Goal: Information Seeking & Learning: Learn about a topic

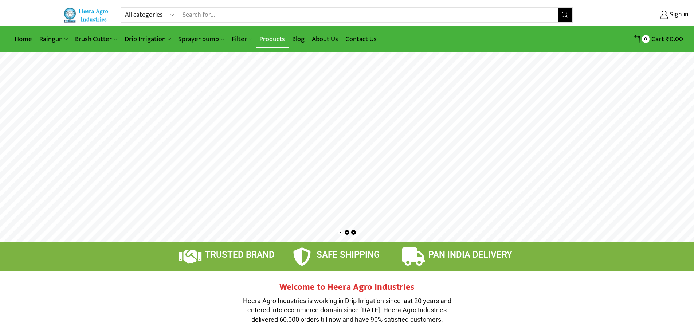
click at [278, 41] on link "Products" at bounding box center [272, 39] width 33 height 17
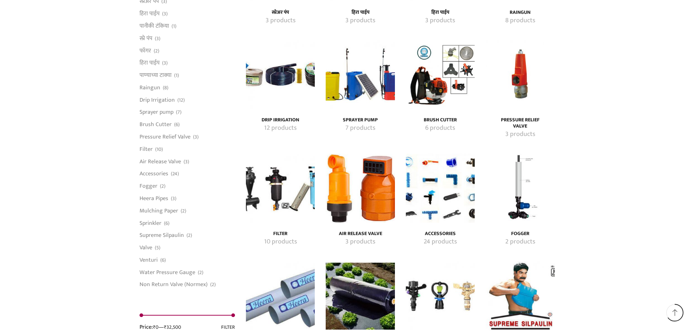
scroll to position [1238, 0]
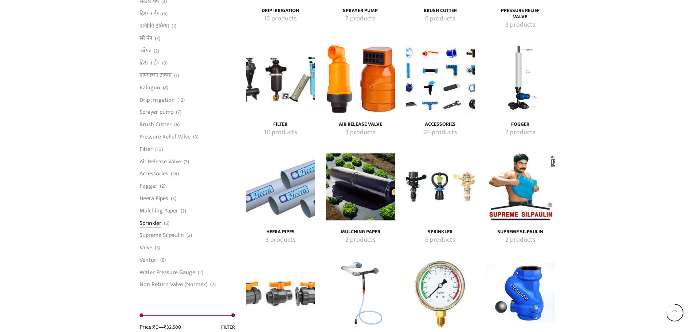
click at [150, 223] on link "Sprinkler" at bounding box center [151, 223] width 22 height 12
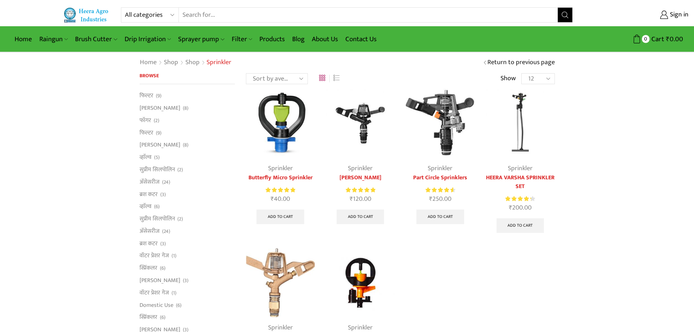
click at [284, 178] on link "Butterfly Micro Sprinkler" at bounding box center [280, 177] width 69 height 9
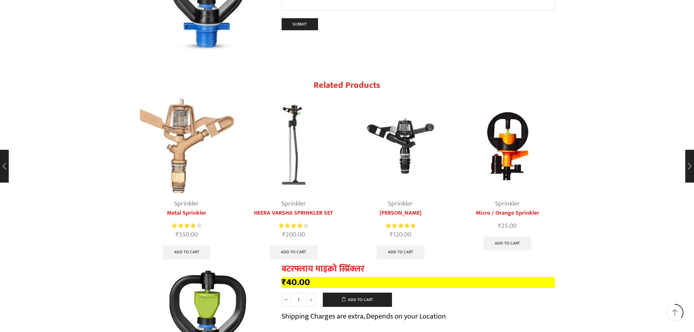
scroll to position [911, 0]
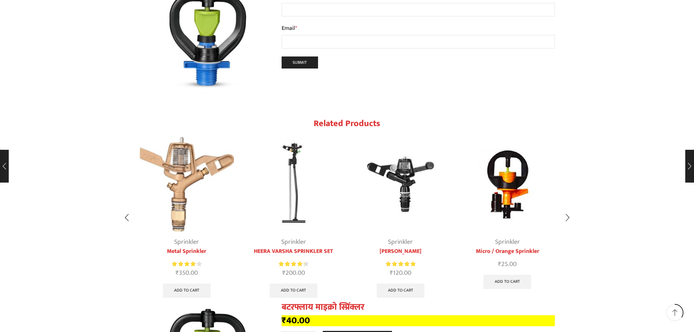
click at [520, 247] on link "Micro / Orange Sprinkler" at bounding box center [507, 251] width 95 height 9
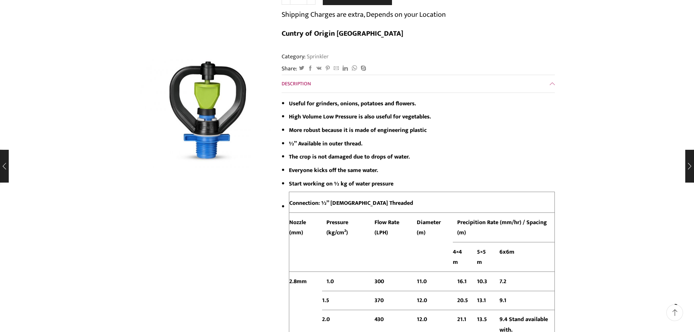
scroll to position [911, 0]
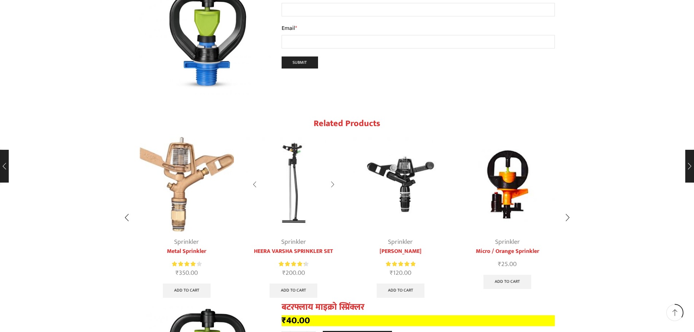
click at [297, 247] on link "HEERA VARSHA SPRINKLER SET" at bounding box center [293, 251] width 95 height 9
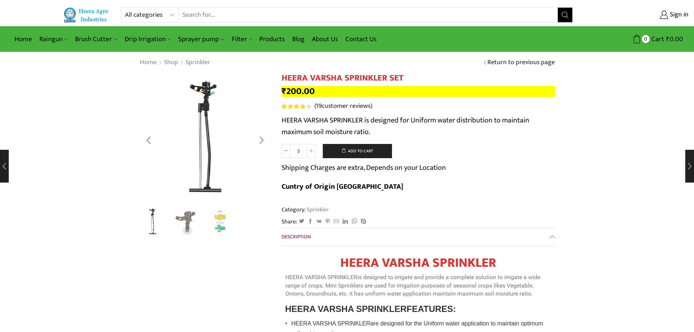
click at [185, 223] on img "2 / 3" at bounding box center [186, 222] width 30 height 30
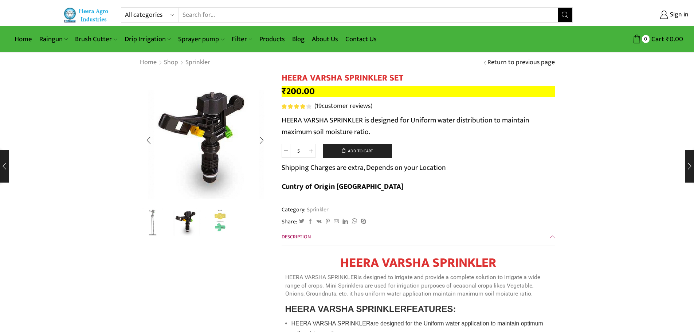
click at [219, 222] on img "3 / 3" at bounding box center [220, 222] width 30 height 30
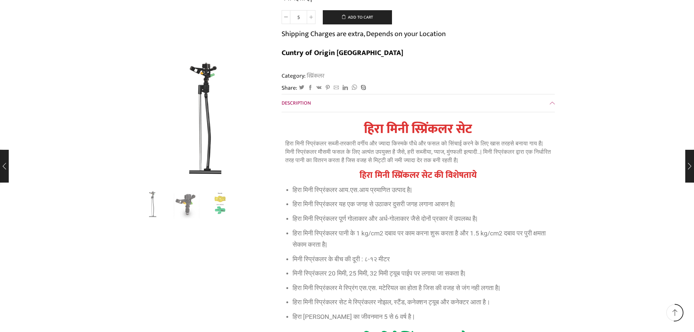
scroll to position [3070, 0]
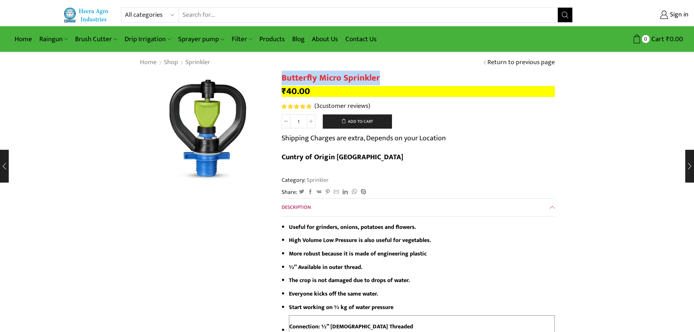
drag, startPoint x: 385, startPoint y: 80, endPoint x: 283, endPoint y: 78, distance: 102.7
click at [283, 78] on h1 "Butterfly Micro Sprinkler" at bounding box center [418, 78] width 273 height 11
copy h1 "Butterfly Micro Sprinkler"
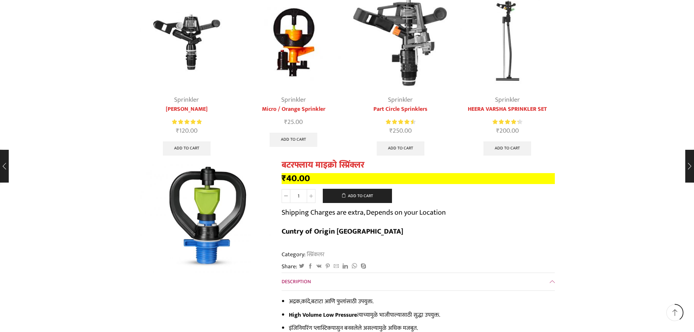
scroll to position [947, 0]
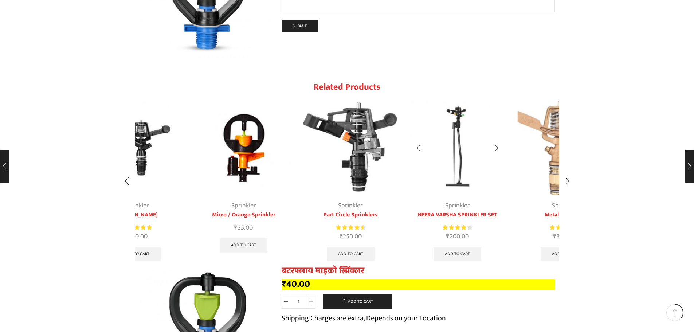
click at [413, 211] on link "HEERA VARSHA SPRINKLER SET" at bounding box center [457, 215] width 95 height 9
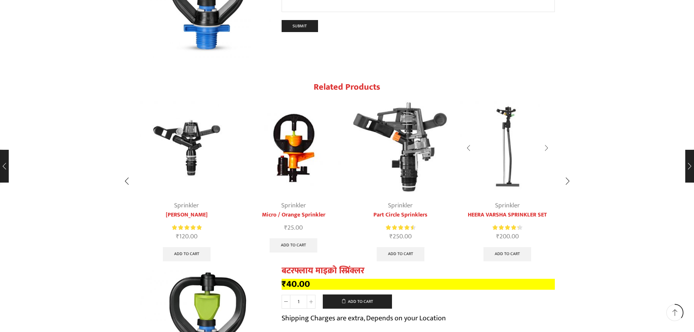
click at [499, 211] on link "HEERA VARSHA SPRINKLER SET" at bounding box center [507, 215] width 95 height 9
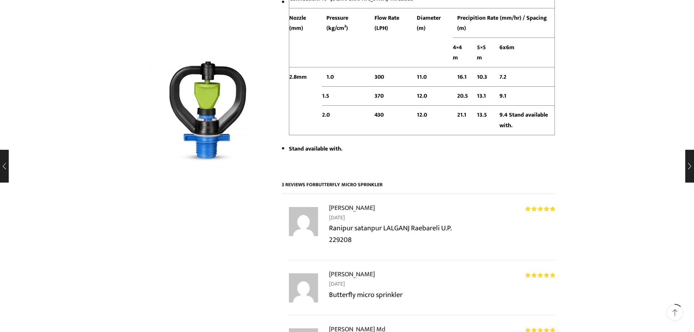
scroll to position [229, 0]
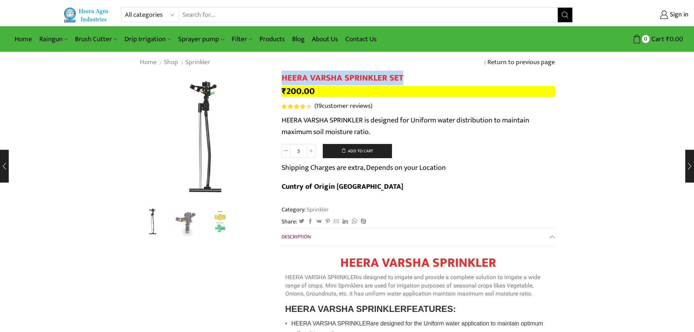
drag, startPoint x: 406, startPoint y: 81, endPoint x: 279, endPoint y: 77, distance: 127.5
copy h1 "HEERA VARSHA SPRINKLER SET"
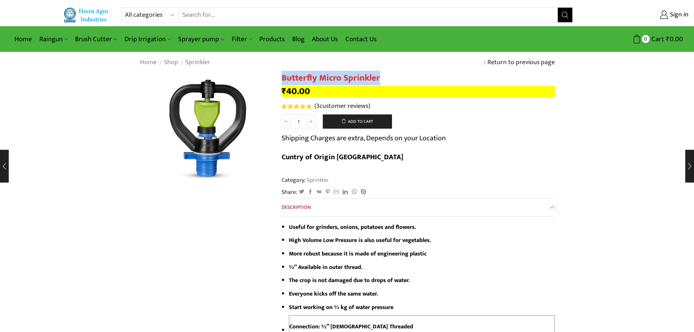
drag, startPoint x: 383, startPoint y: 77, endPoint x: 280, endPoint y: 78, distance: 103.4
copy h1 "Butterfly Micro Sprinkler"
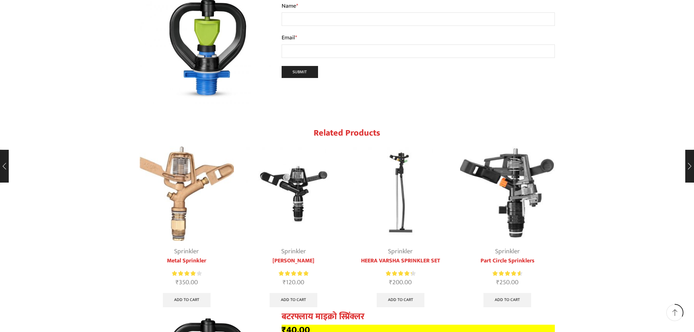
scroll to position [911, 0]
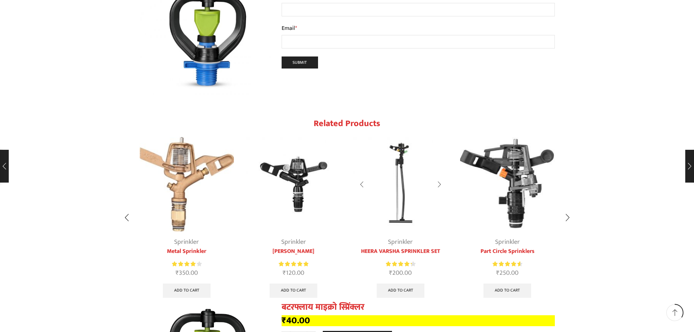
click at [400, 189] on img "3 / 5" at bounding box center [400, 184] width 95 height 95
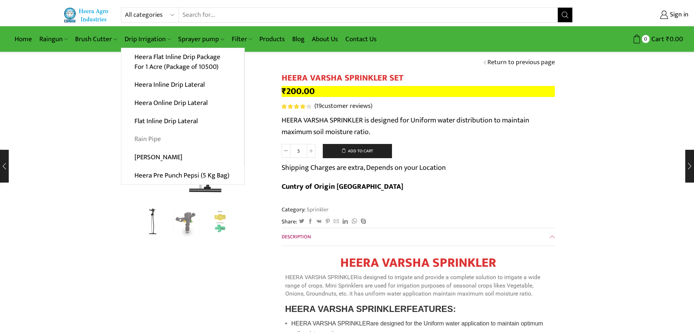
click at [155, 139] on link "Rain Pipe" at bounding box center [182, 139] width 123 height 18
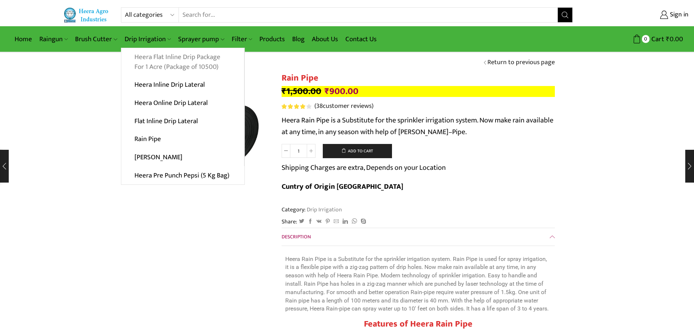
click at [174, 64] on link "Heera Flat Inline Drip Package For 1 Acre (Package of 10500)" at bounding box center [182, 62] width 123 height 28
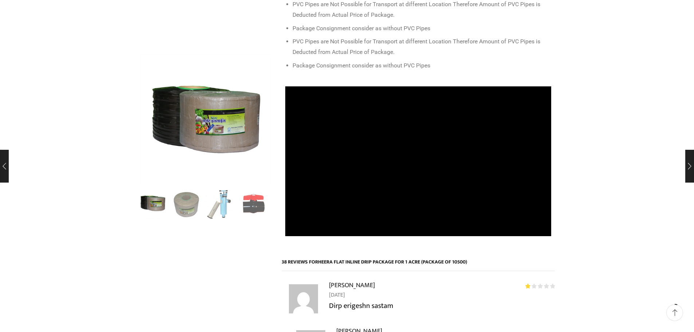
scroll to position [364, 0]
